Goal: Task Accomplishment & Management: Manage account settings

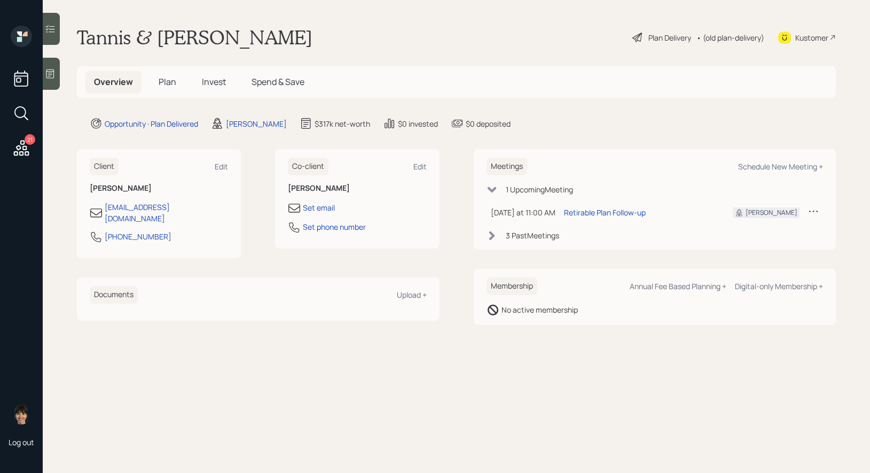
click at [212, 80] on span "Invest" at bounding box center [214, 82] width 24 height 12
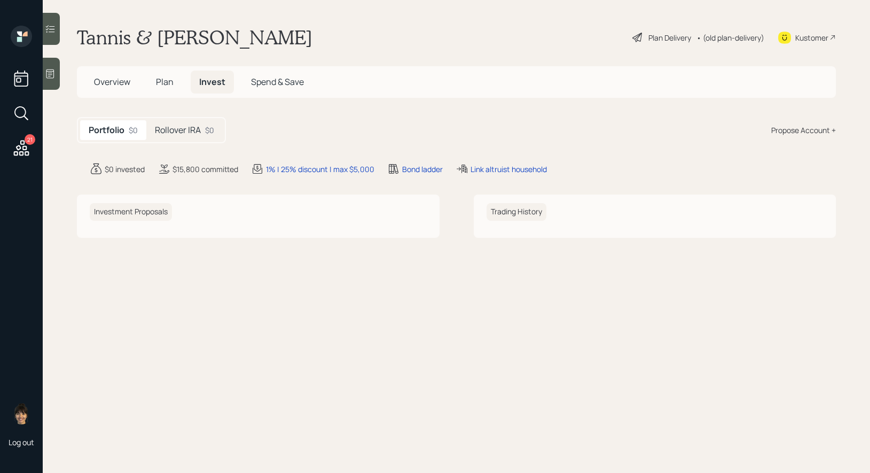
click at [653, 38] on div "Plan Delivery" at bounding box center [670, 37] width 43 height 11
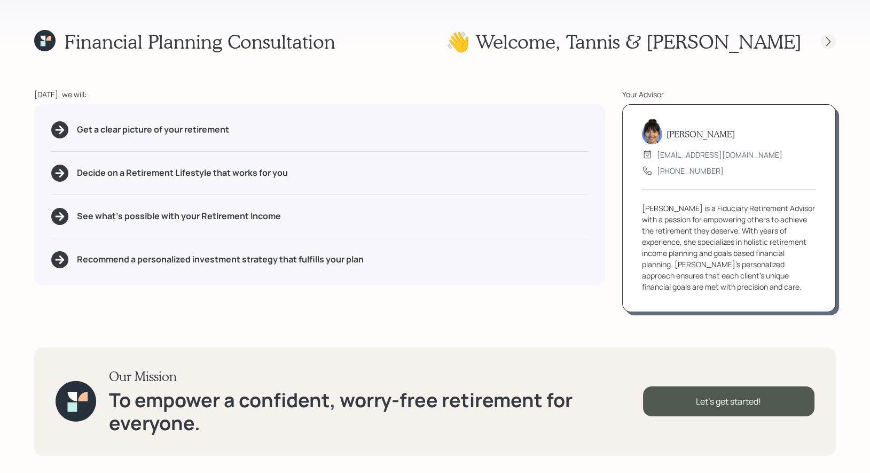
click at [830, 44] on icon at bounding box center [828, 41] width 11 height 11
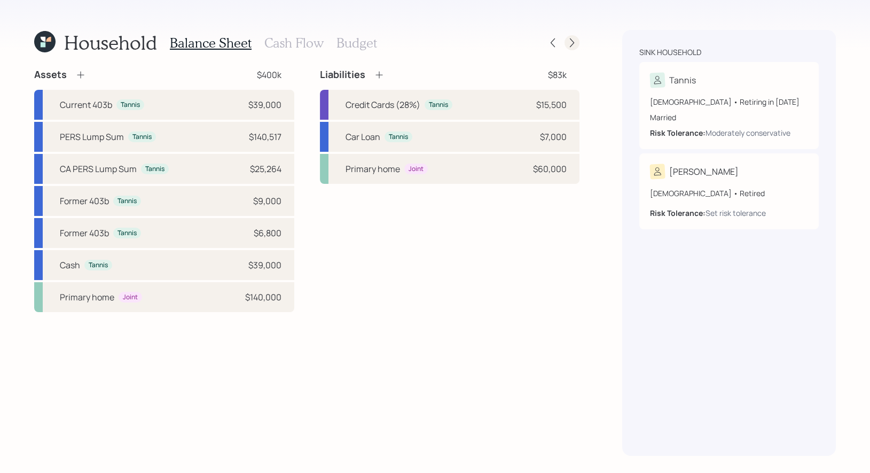
click at [569, 37] on icon at bounding box center [572, 42] width 11 height 11
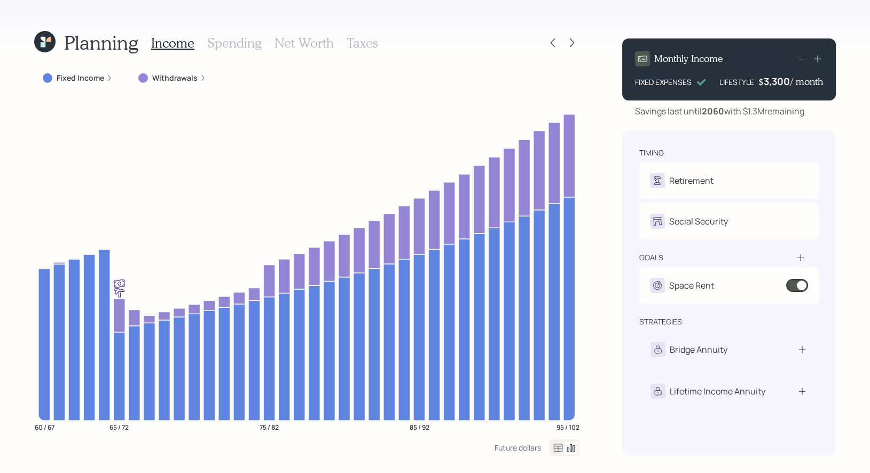
click at [569, 37] on icon at bounding box center [572, 42] width 11 height 11
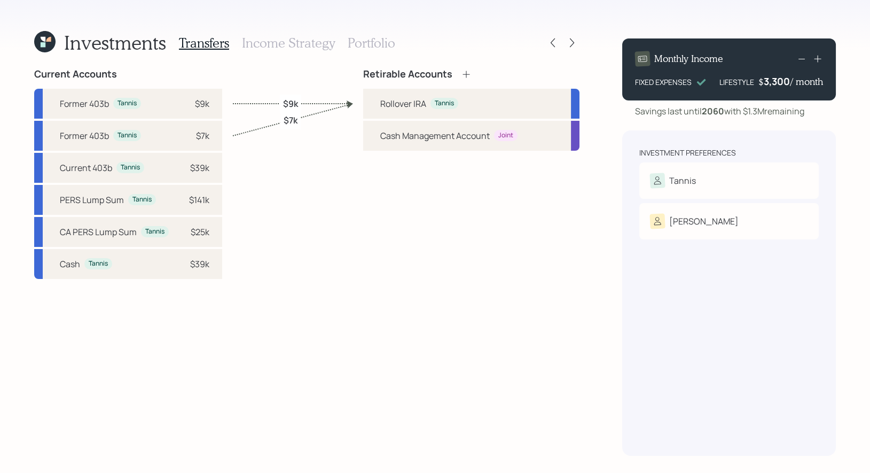
click at [363, 43] on h3 "Portfolio" at bounding box center [372, 42] width 48 height 15
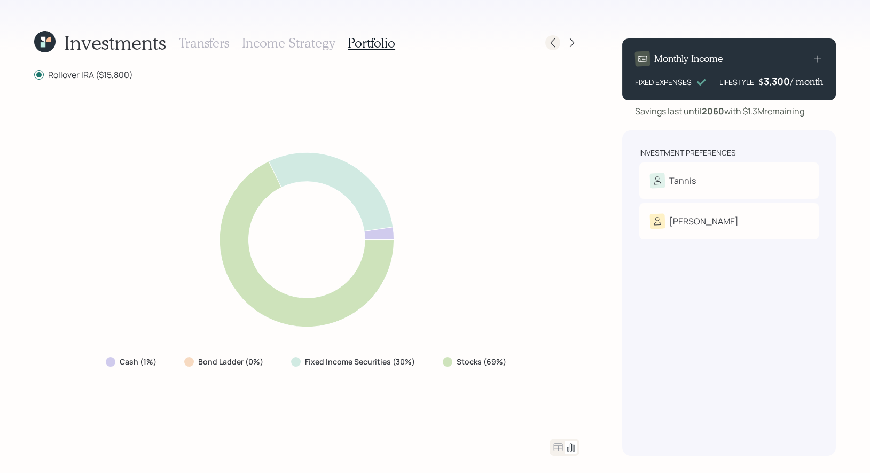
click at [553, 41] on icon at bounding box center [553, 42] width 11 height 11
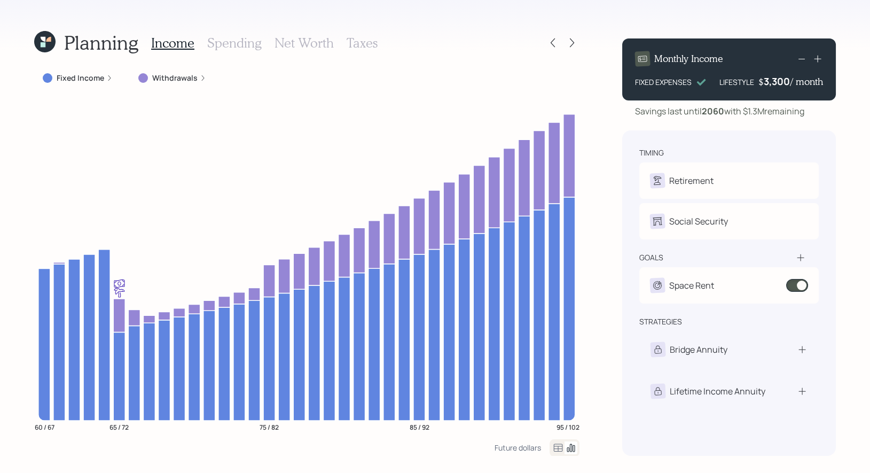
click at [45, 48] on icon at bounding box center [44, 41] width 21 height 21
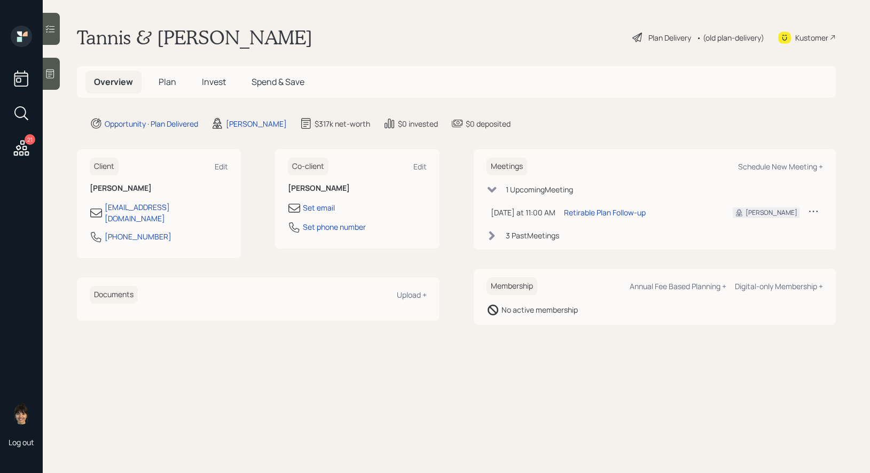
click at [207, 83] on span "Invest" at bounding box center [214, 82] width 24 height 12
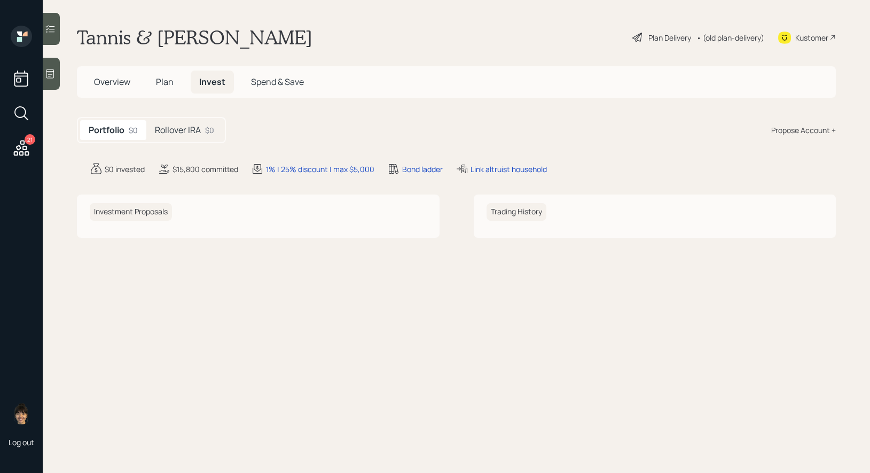
click at [183, 129] on h5 "Rollover IRA" at bounding box center [178, 130] width 46 height 10
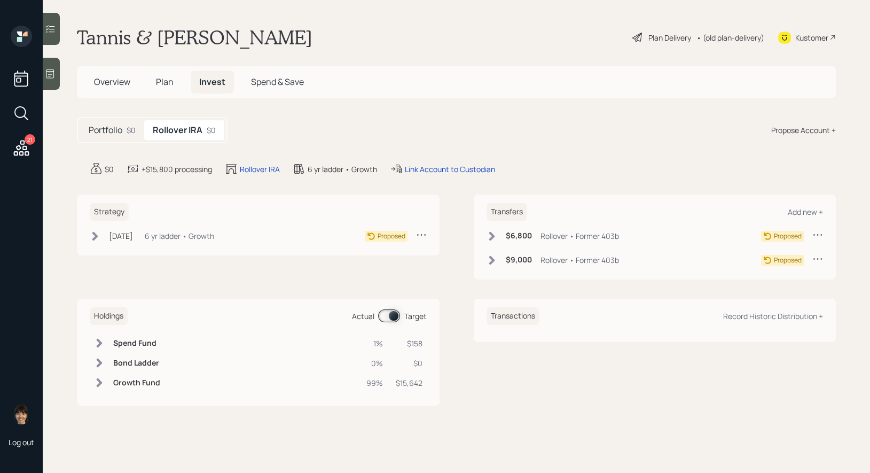
click at [167, 83] on span "Plan" at bounding box center [165, 82] width 18 height 12
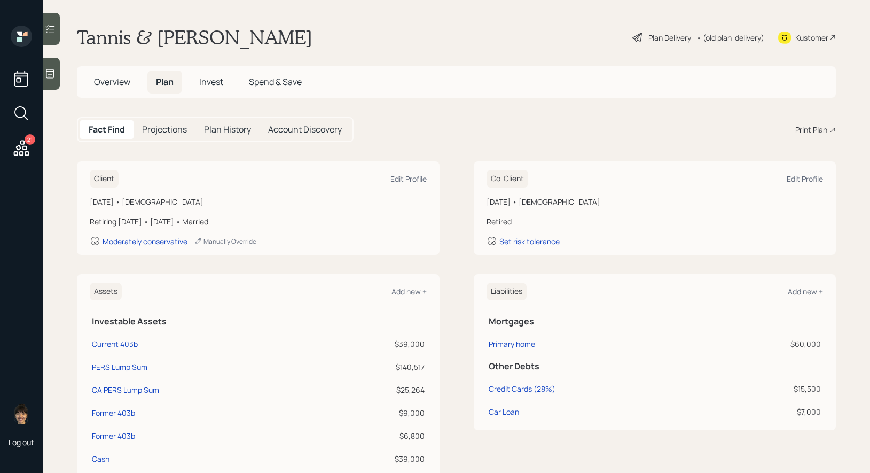
click at [640, 37] on icon at bounding box center [637, 37] width 13 height 13
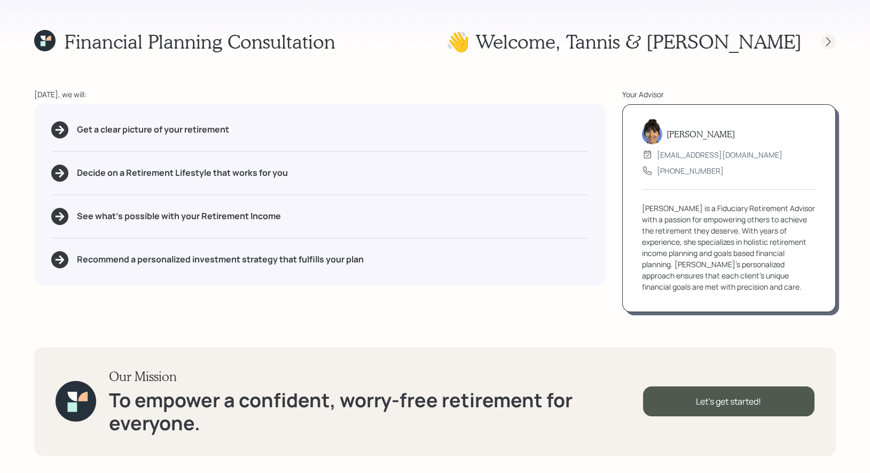
click at [826, 39] on icon at bounding box center [828, 41] width 11 height 11
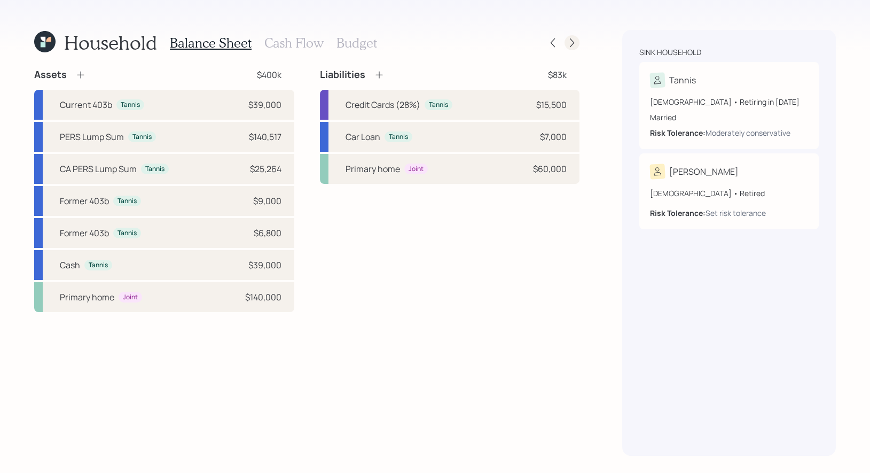
click at [573, 43] on icon at bounding box center [572, 42] width 4 height 9
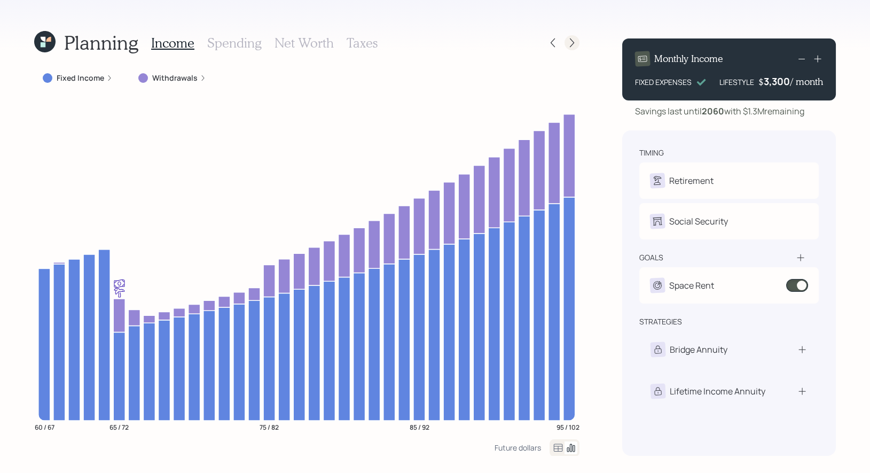
click at [577, 41] on icon at bounding box center [572, 42] width 11 height 11
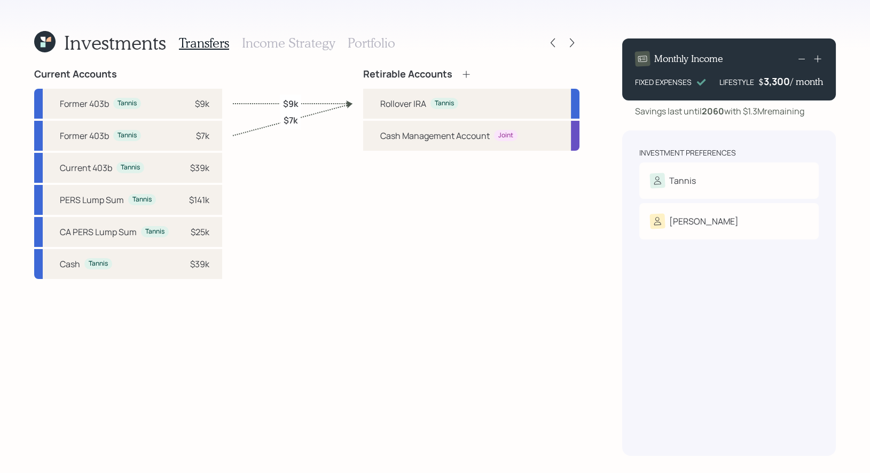
click at [577, 41] on icon at bounding box center [572, 42] width 11 height 11
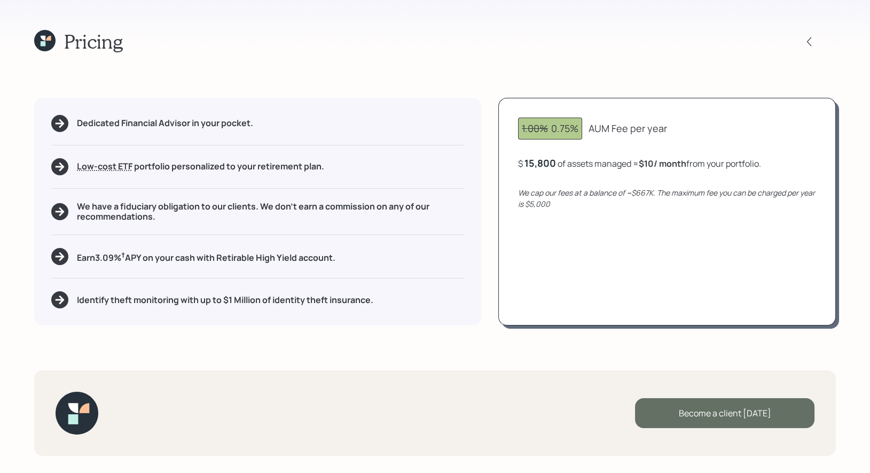
click at [749, 408] on div "Become a client today" at bounding box center [725, 413] width 180 height 30
click at [683, 412] on div "Go to Altruist" at bounding box center [725, 413] width 180 height 30
click at [42, 41] on icon at bounding box center [43, 43] width 5 height 5
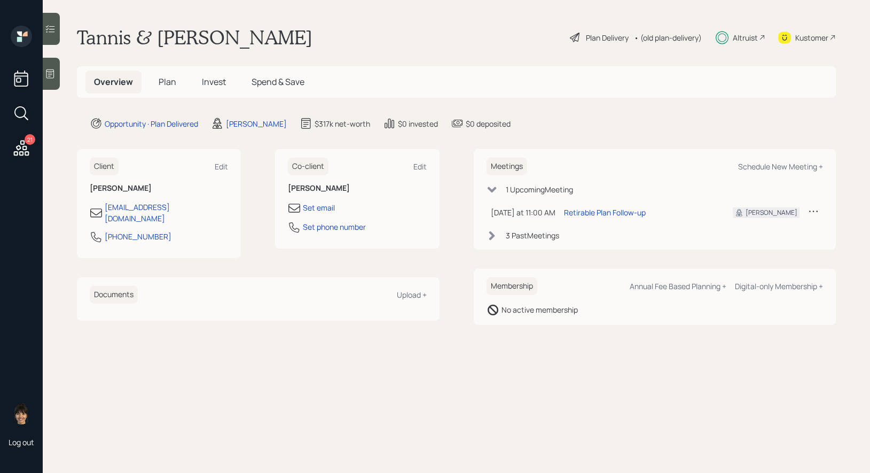
click at [215, 79] on span "Invest" at bounding box center [214, 82] width 24 height 12
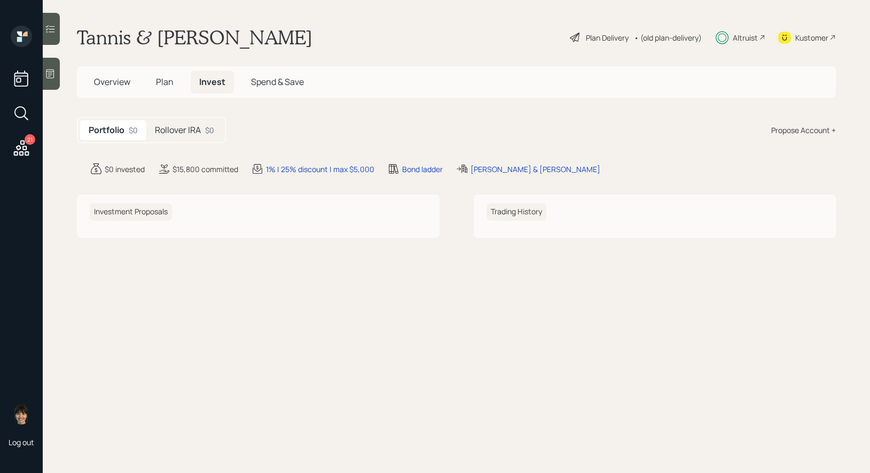
click at [166, 131] on h5 "Rollover IRA" at bounding box center [178, 130] width 46 height 10
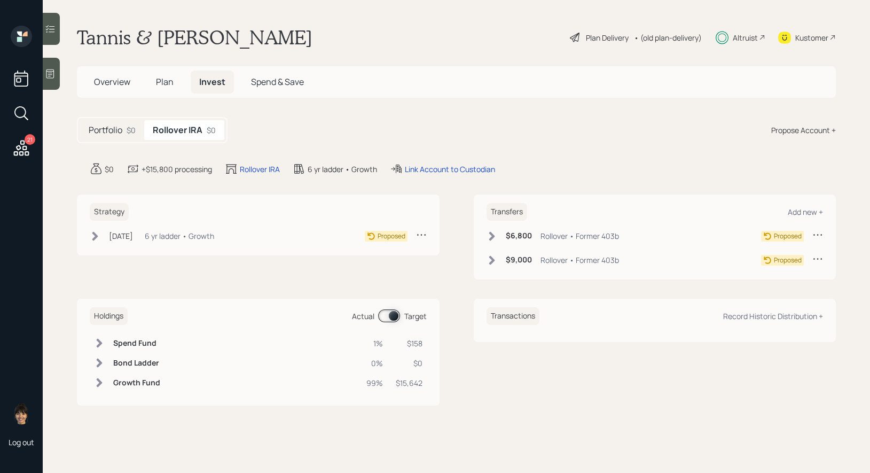
click at [489, 237] on icon at bounding box center [492, 236] width 11 height 11
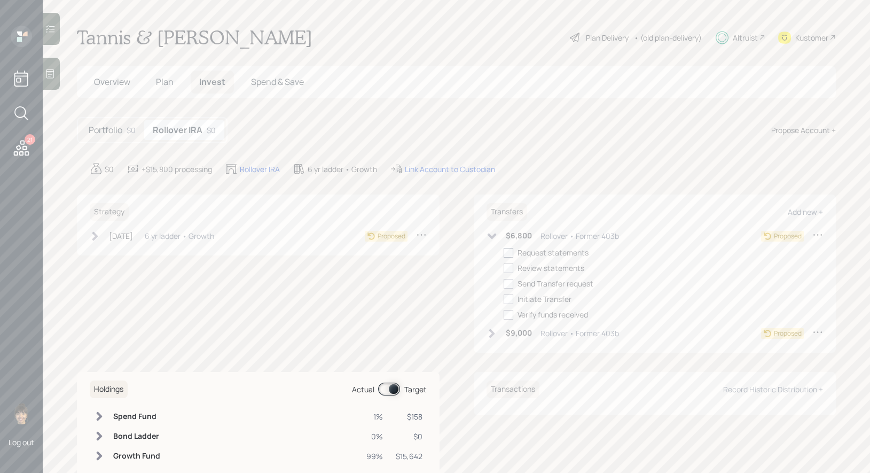
click at [509, 253] on div at bounding box center [509, 253] width 10 height 10
click at [504, 253] on input "checkbox" at bounding box center [503, 252] width 1 height 1
checkbox input "true"
click at [489, 334] on icon at bounding box center [492, 333] width 11 height 11
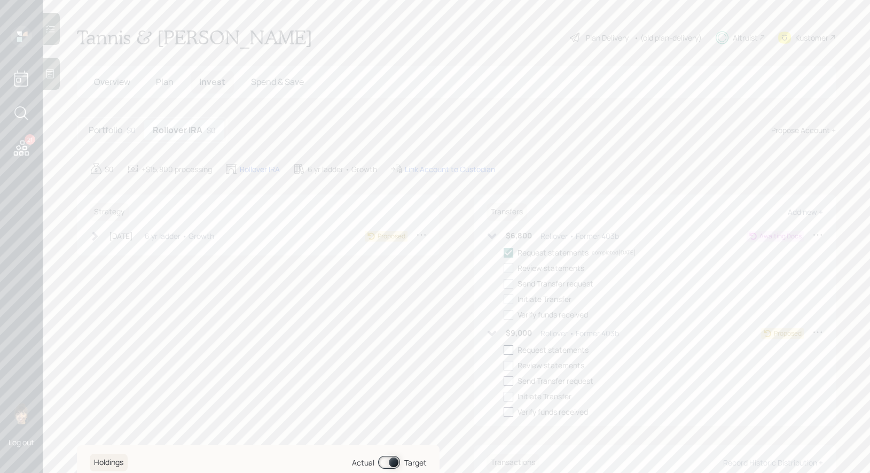
click at [510, 349] on div at bounding box center [509, 350] width 10 height 10
click at [504, 349] on input "checkbox" at bounding box center [503, 349] width 1 height 1
checkbox input "true"
click at [96, 236] on icon at bounding box center [95, 235] width 6 height 9
click at [113, 249] on div at bounding box center [112, 253] width 10 height 10
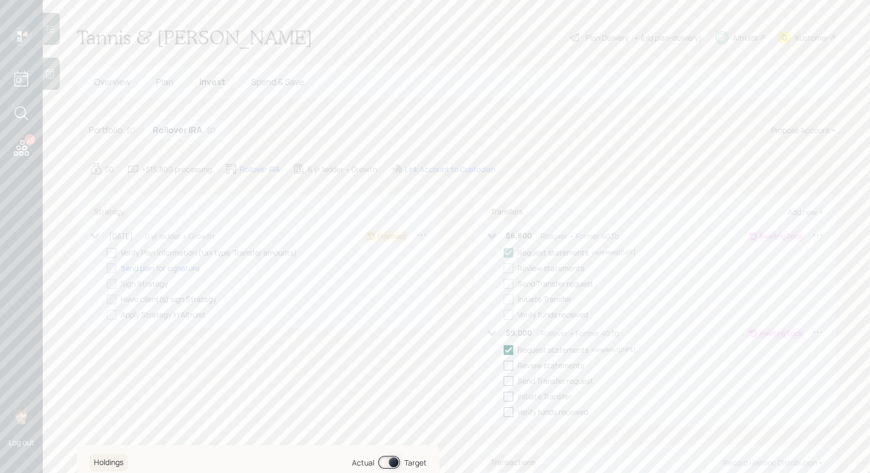
click at [107, 252] on input "checkbox" at bounding box center [106, 252] width 1 height 1
checkbox input "true"
click at [440, 171] on div "Link Account to Custodian" at bounding box center [450, 168] width 90 height 11
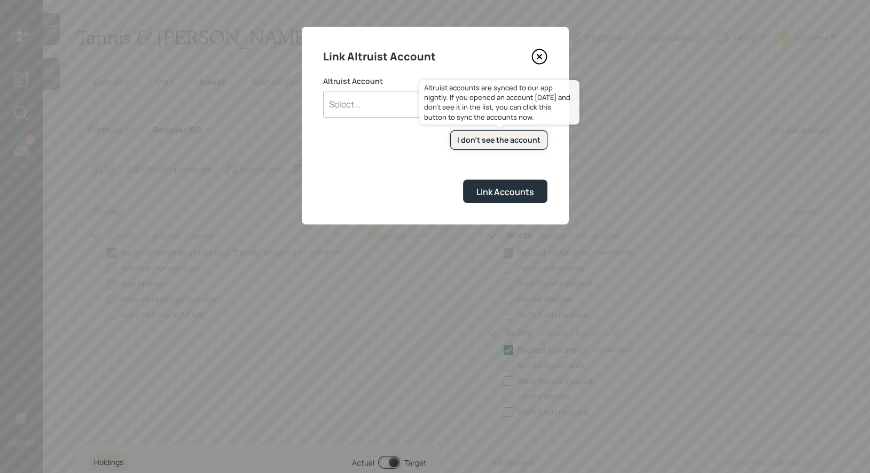
click at [503, 139] on div "I don't see the account" at bounding box center [498, 140] width 83 height 11
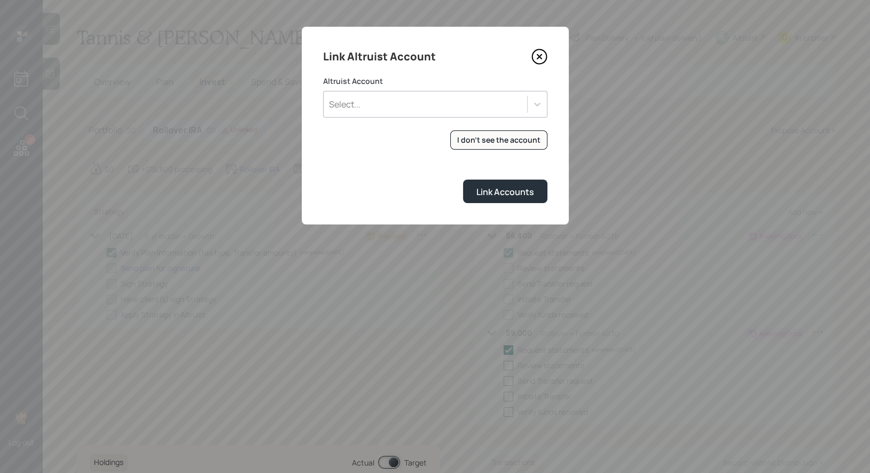
click at [377, 112] on div "Select..." at bounding box center [426, 104] width 204 height 18
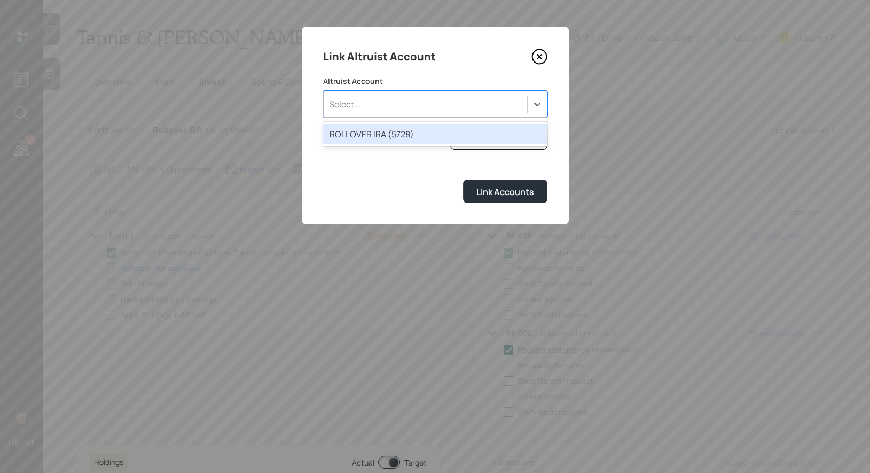
click at [377, 130] on div "ROLLOVER IRA (5728)" at bounding box center [435, 134] width 224 height 20
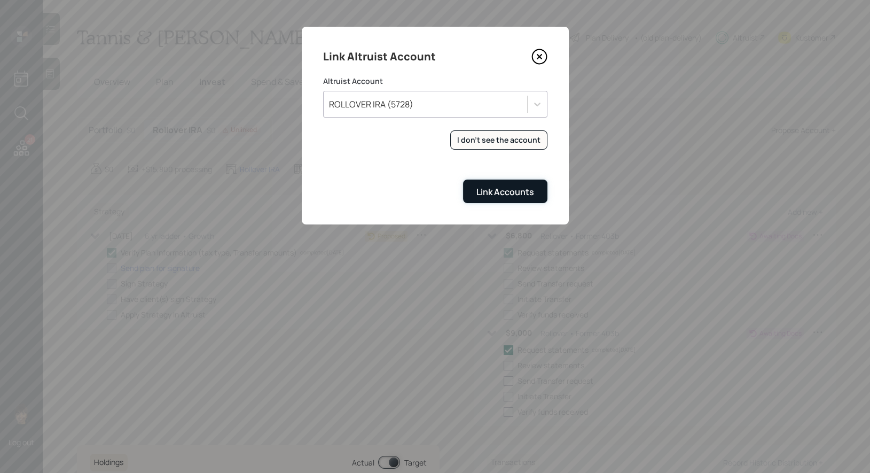
click at [486, 190] on div "Link Accounts" at bounding box center [506, 192] width 58 height 12
